Goal: Navigation & Orientation: Find specific page/section

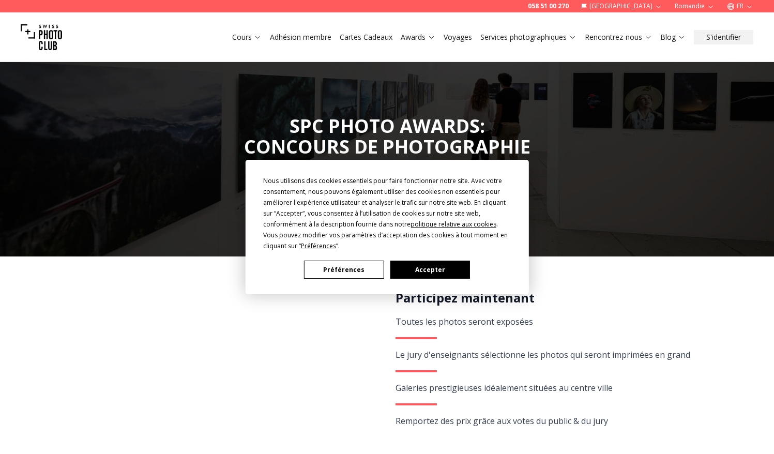
click at [420, 270] on button "Accepter" at bounding box center [430, 270] width 80 height 18
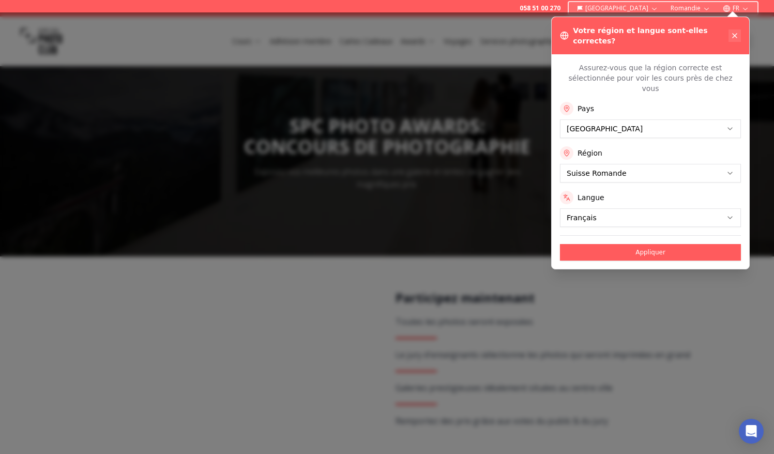
click at [733, 32] on icon at bounding box center [734, 36] width 8 height 8
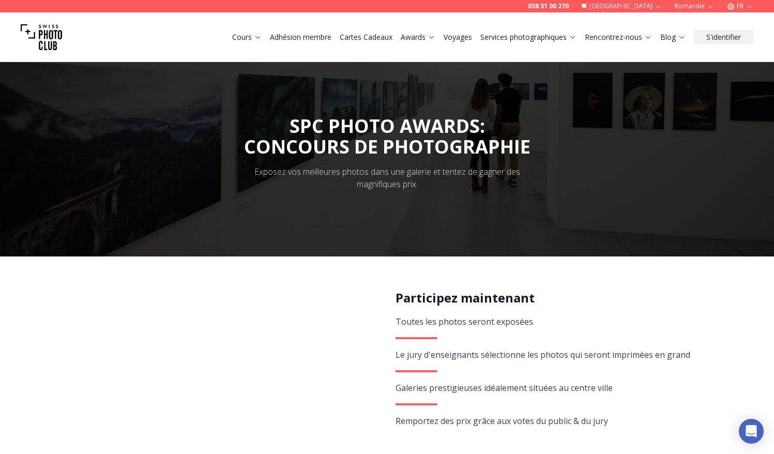
click at [50, 38] on img at bounding box center [41, 37] width 41 height 41
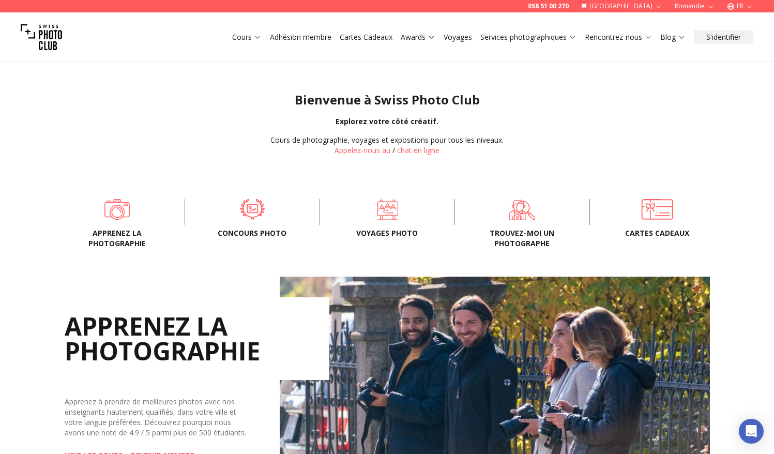
scroll to position [303, 0]
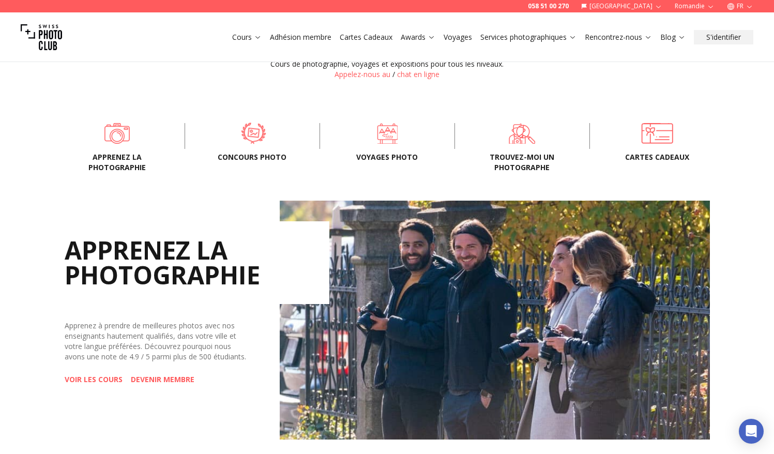
click at [252, 137] on span at bounding box center [253, 133] width 103 height 31
